Goal: Task Accomplishment & Management: Use online tool/utility

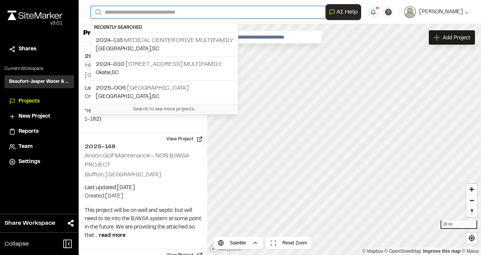
click at [124, 9] on input "Search" at bounding box center [208, 12] width 235 height 12
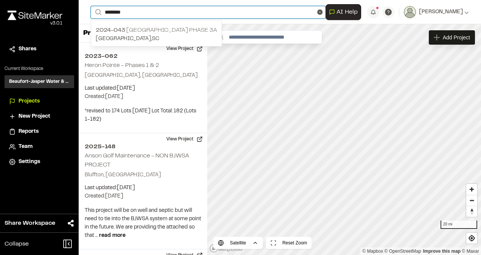
type input "********"
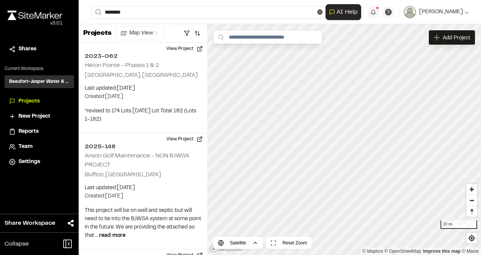
click at [131, 30] on p "2024-043 [GEOGRAPHIC_DATA] Phase 3A" at bounding box center [156, 30] width 121 height 9
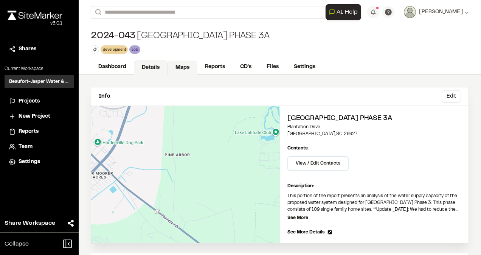
click at [188, 67] on link "Maps" at bounding box center [182, 67] width 30 height 14
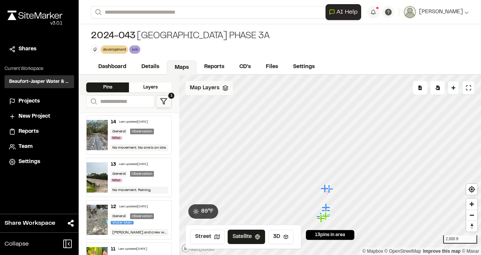
click at [211, 93] on div "Map Layers" at bounding box center [209, 88] width 48 height 14
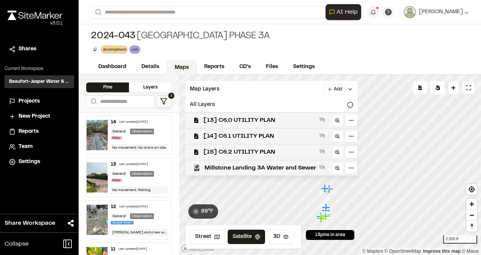
click at [348, 105] on icon at bounding box center [350, 105] width 6 height 6
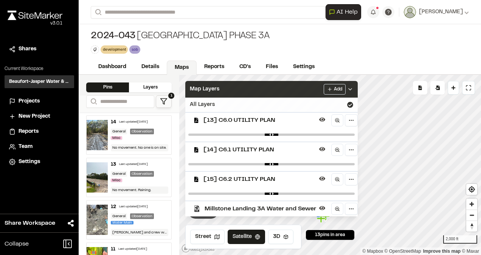
click at [351, 90] on icon at bounding box center [350, 89] width 6 height 6
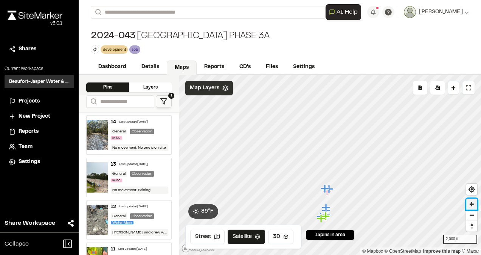
click at [474, 204] on span "Zoom in" at bounding box center [471, 203] width 11 height 11
click at [470, 202] on span "Zoom in" at bounding box center [471, 203] width 11 height 11
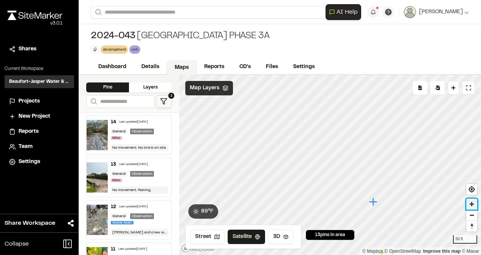
click at [470, 202] on span "Zoom in" at bounding box center [471, 203] width 11 height 11
click at [347, 66] on div "**********" at bounding box center [280, 127] width 402 height 255
click at [347, 66] on div "Dashboard Details Maps Reports CD's Files Settings" at bounding box center [280, 67] width 402 height 15
click at [300, 234] on div "Click to Drop Pin 13 pins in area Export Pins Available Datums Datums Apply Con…" at bounding box center [330, 165] width 302 height 180
click at [296, 184] on div "Click to Drop Pin 13 pins in area Export Pins Available Datums Datums Apply Con…" at bounding box center [330, 165] width 302 height 180
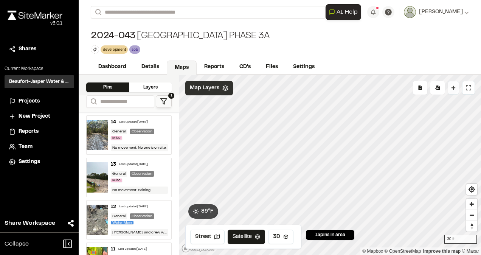
click at [455, 88] on icon at bounding box center [453, 88] width 4 height 4
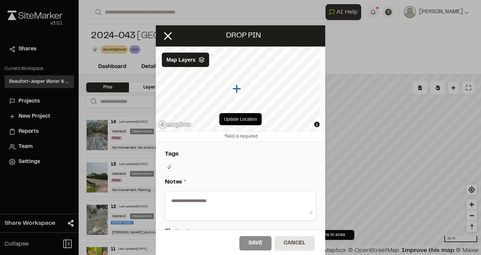
click at [200, 200] on textarea at bounding box center [240, 204] width 144 height 20
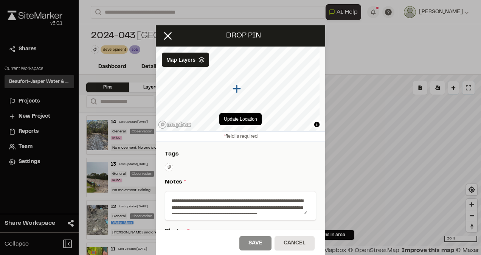
drag, startPoint x: 179, startPoint y: 211, endPoint x: 165, endPoint y: 191, distance: 24.4
click at [165, 191] on div "**********" at bounding box center [240, 205] width 151 height 29
paste textarea "**********"
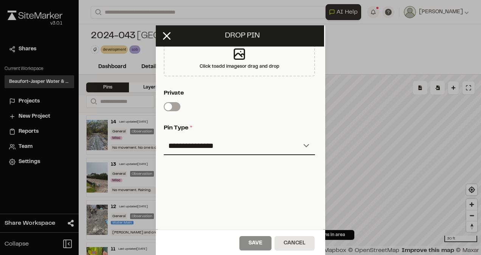
scroll to position [204, 1]
type textarea "**********"
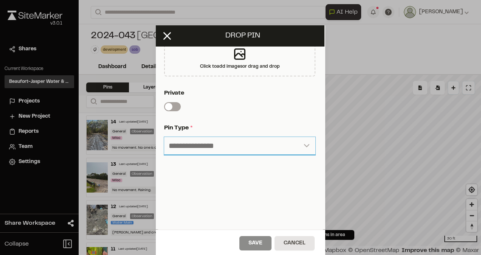
click at [301, 141] on select "**********" at bounding box center [239, 146] width 151 height 18
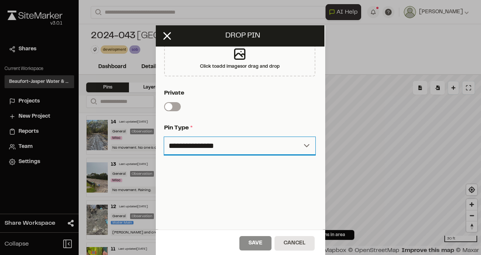
select select "****"
click at [164, 137] on select "**********" at bounding box center [239, 146] width 151 height 18
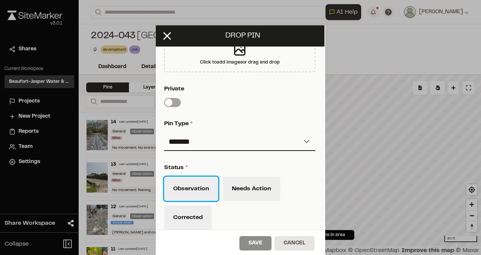
click at [196, 188] on button "Observation" at bounding box center [191, 189] width 54 height 24
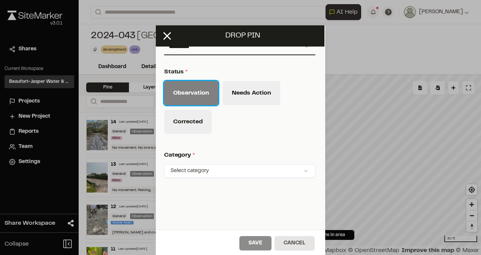
scroll to position [327, 1]
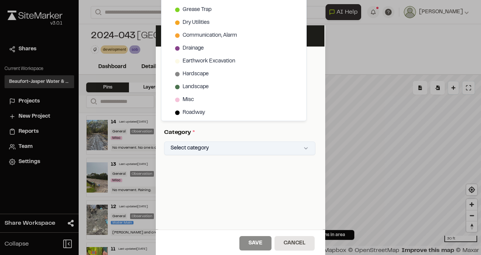
click at [296, 146] on html "Close sidebar v 3.0.1 Shares Current Workspace Beaufort-Jasper Water & Sewer Au…" at bounding box center [240, 127] width 481 height 255
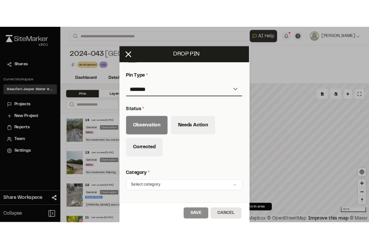
scroll to position [263, 1]
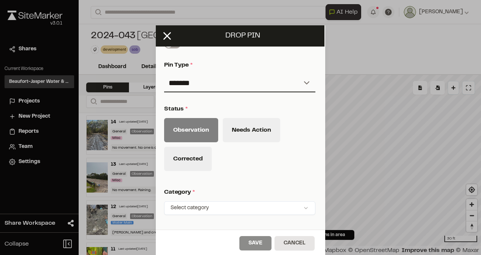
drag, startPoint x: 319, startPoint y: 169, endPoint x: 317, endPoint y: 146, distance: 22.3
click at [317, 146] on html "Close sidebar v 3.0.1 Shares Current Workspace Beaufort-Jasper Water & Sewer Au…" at bounding box center [240, 127] width 481 height 255
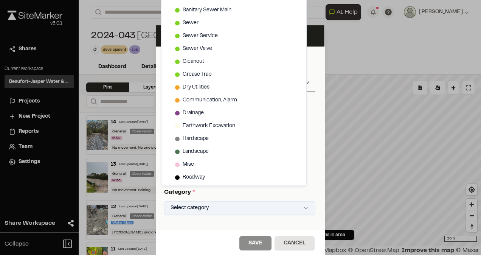
click at [298, 209] on html "Close sidebar v 3.0.1 Shares Current Workspace Beaufort-Jasper Water & Sewer Au…" at bounding box center [240, 127] width 481 height 255
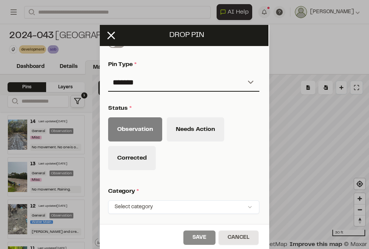
drag, startPoint x: 264, startPoint y: 164, endPoint x: 263, endPoint y: 158, distance: 6.1
click at [263, 158] on html "Close sidebar v 3.0.1 Shares Current Workspace Beaufort-Jasper Water & Sewer Au…" at bounding box center [184, 124] width 369 height 249
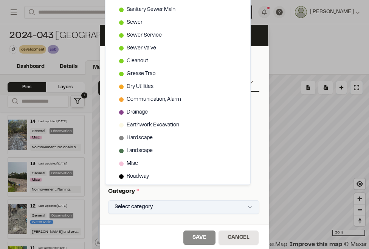
click at [243, 208] on html "Close sidebar v 3.0.1 Shares Current Workspace Beaufort-Jasper Water & Sewer Au…" at bounding box center [184, 124] width 369 height 249
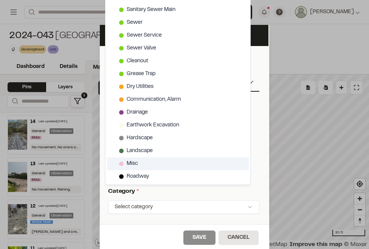
click at [144, 161] on div "Misc" at bounding box center [178, 164] width 142 height 13
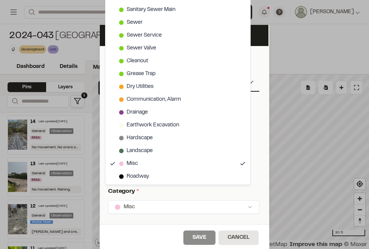
drag, startPoint x: 167, startPoint y: 162, endPoint x: 146, endPoint y: 271, distance: 111.1
click at [146, 249] on html "Close sidebar v 3.0.1 Shares Current Workspace Beaufort-Jasper Water & Sewer Au…" at bounding box center [184, 124] width 369 height 249
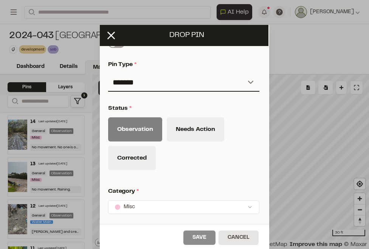
drag, startPoint x: 263, startPoint y: 154, endPoint x: 263, endPoint y: 135, distance: 18.9
click at [263, 135] on html "Close sidebar v 3.0.1 Shares Current Workspace Beaufort-Jasper Water & Sewer Au…" at bounding box center [184, 124] width 369 height 249
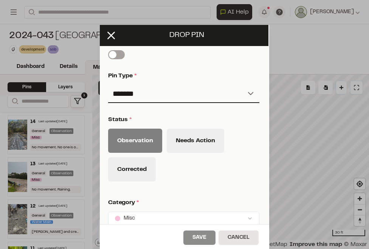
scroll to position [250, 1]
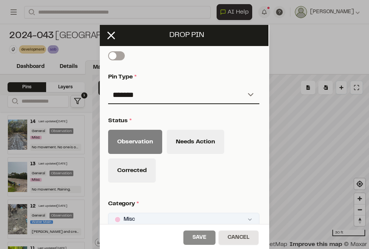
click at [235, 212] on html "Close sidebar v 3.0.1 Shares Current Workspace Beaufort-Jasper Water & Sewer Au…" at bounding box center [184, 124] width 369 height 249
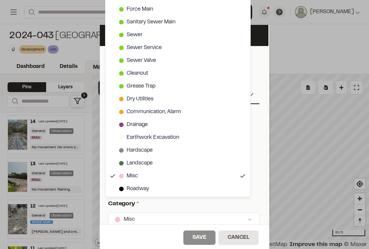
click at [67, 42] on html "Close sidebar v 3.0.1 Shares Current Workspace Beaufort-Jasper Water & Sewer Au…" at bounding box center [184, 124] width 369 height 249
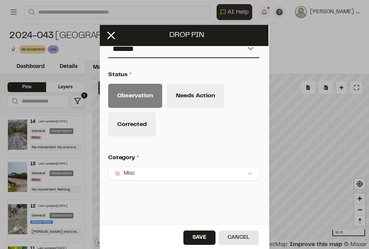
scroll to position [331, 1]
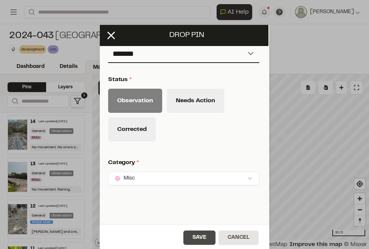
click at [195, 238] on button "Save" at bounding box center [199, 238] width 32 height 14
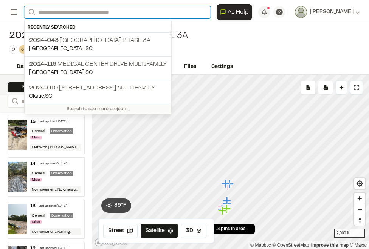
click at [76, 13] on input "Search" at bounding box center [117, 12] width 186 height 12
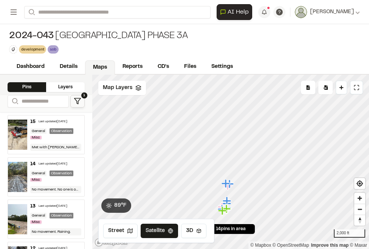
click at [70, 61] on p "2024-116 Medical Center Drive Multifamily" at bounding box center [98, 64] width 138 height 9
